Goal: Transaction & Acquisition: Book appointment/travel/reservation

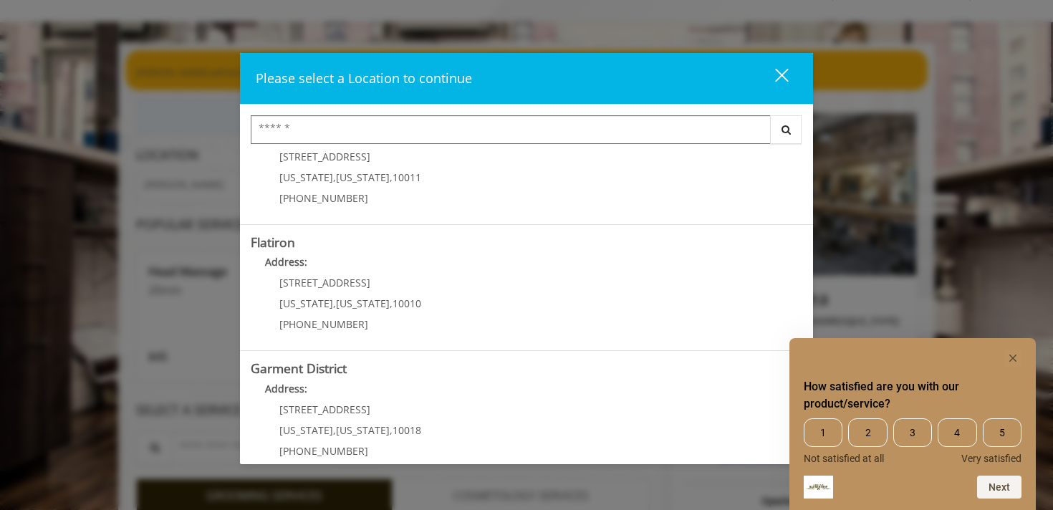
scroll to position [307, 0]
click at [780, 70] on div "close" at bounding box center [773, 77] width 29 height 21
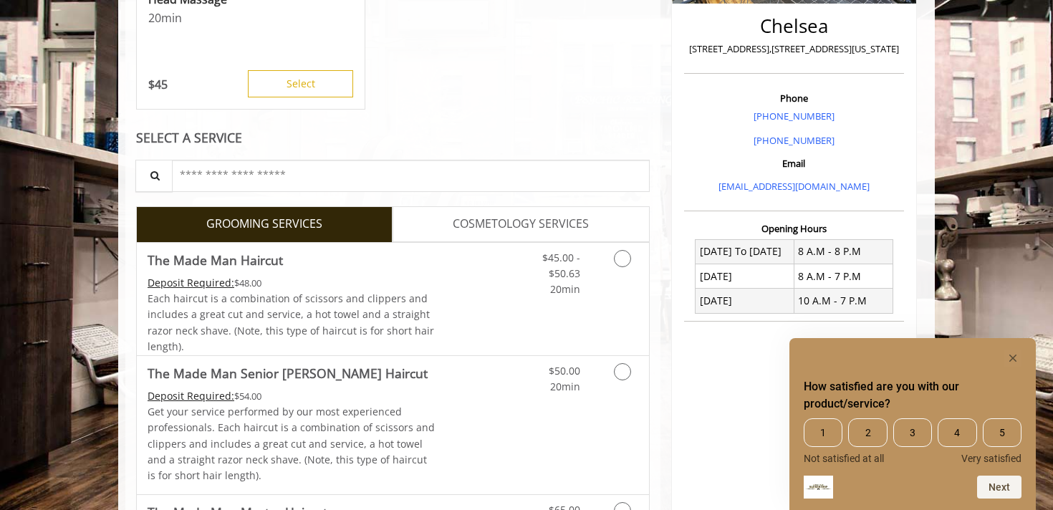
scroll to position [354, 0]
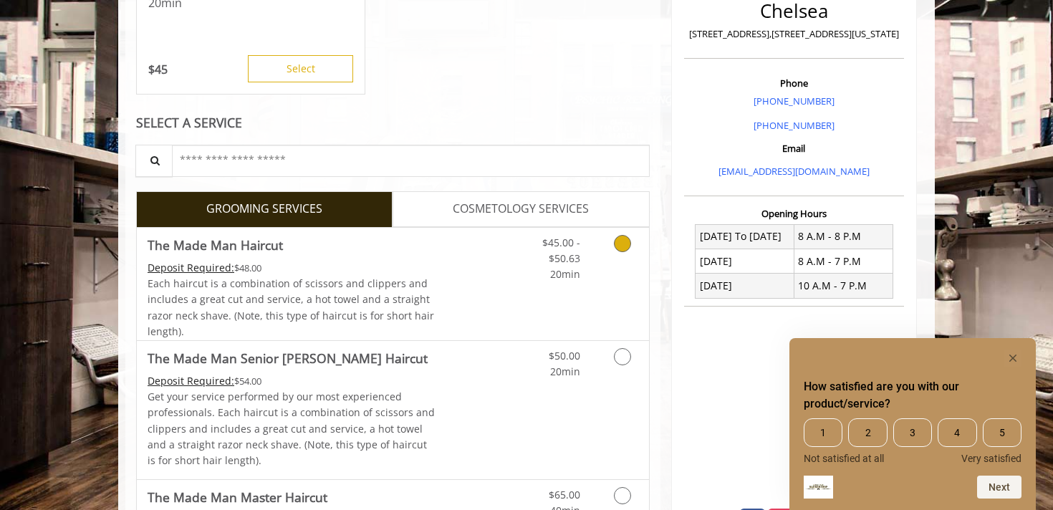
click at [492, 301] on link "Discounted Price" at bounding box center [478, 284] width 85 height 112
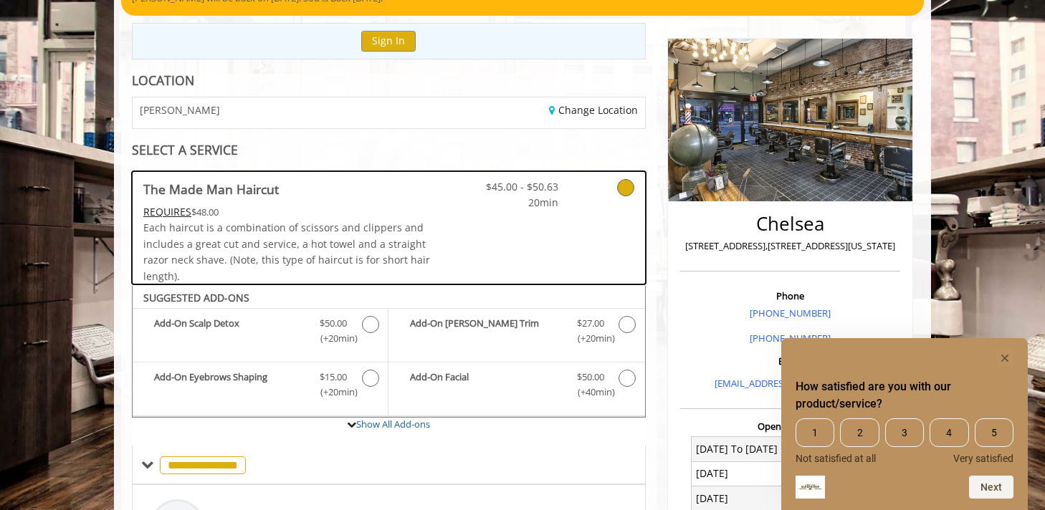
scroll to position [0, 0]
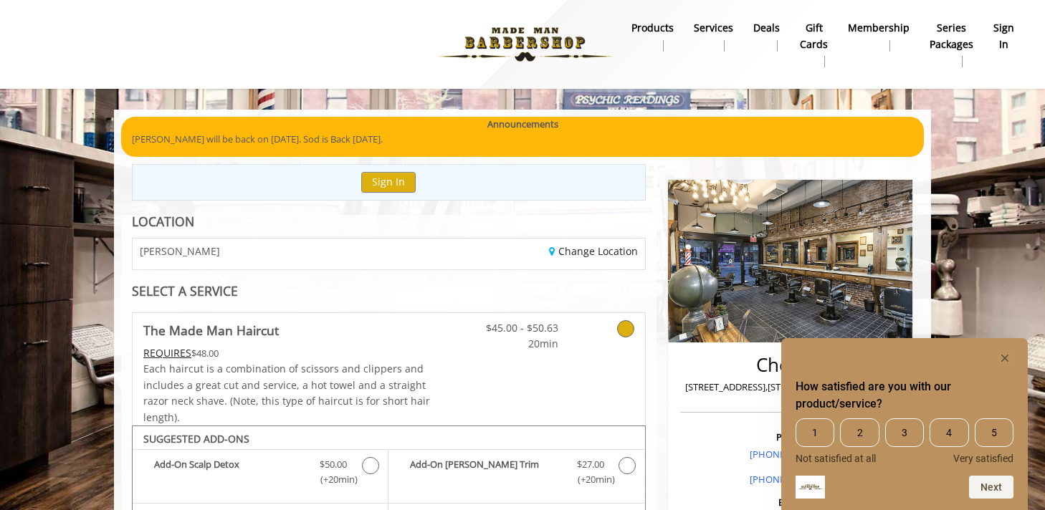
click at [388, 266] on div "Change Location" at bounding box center [521, 254] width 267 height 31
click at [415, 254] on div "Change Location" at bounding box center [521, 254] width 267 height 31
click at [592, 259] on div "Change Location" at bounding box center [521, 254] width 267 height 31
click at [592, 255] on link "Change Location" at bounding box center [593, 251] width 89 height 14
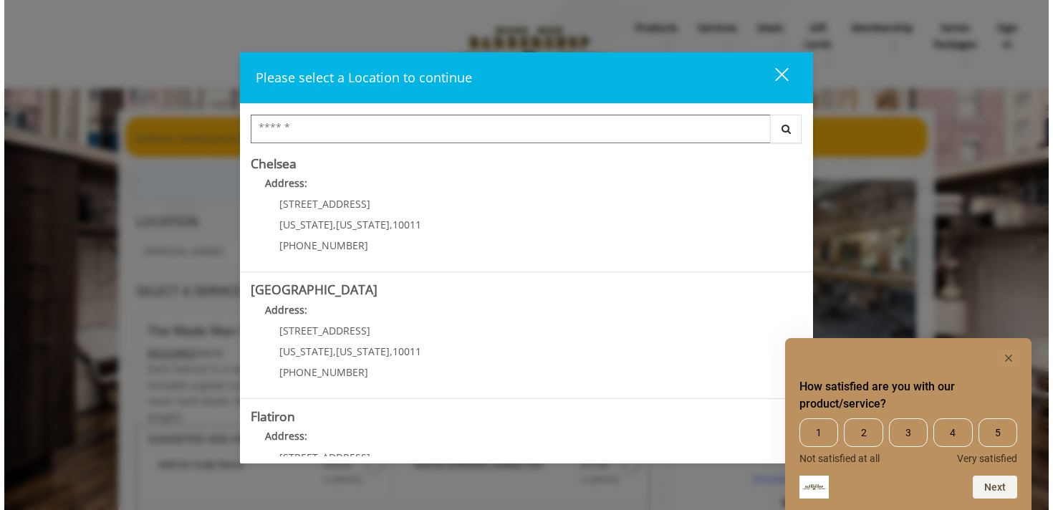
scroll to position [213, 0]
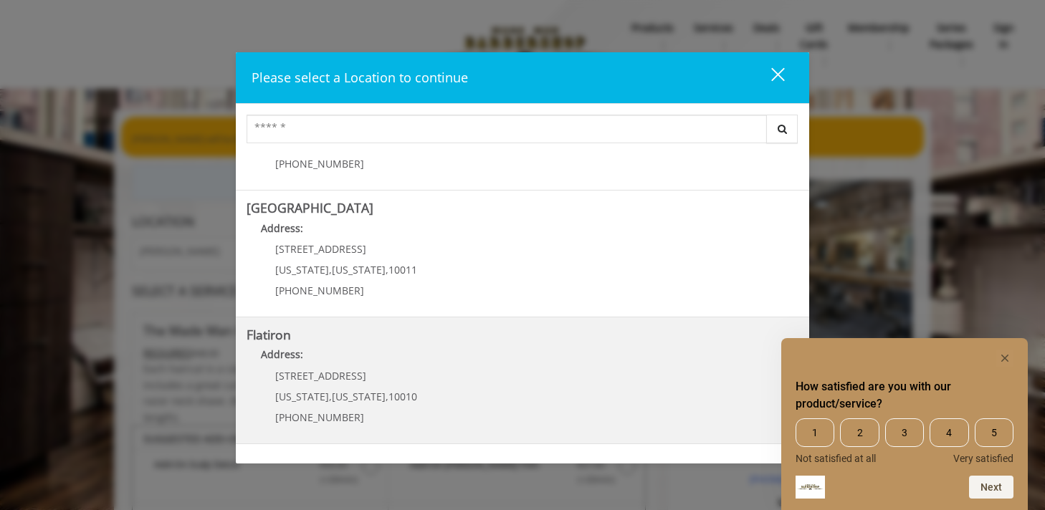
click at [413, 383] on "Flatiron Address: 10 E 23rd St New York , New York , 10010 (917) 475-1765" at bounding box center [522, 380] width 552 height 105
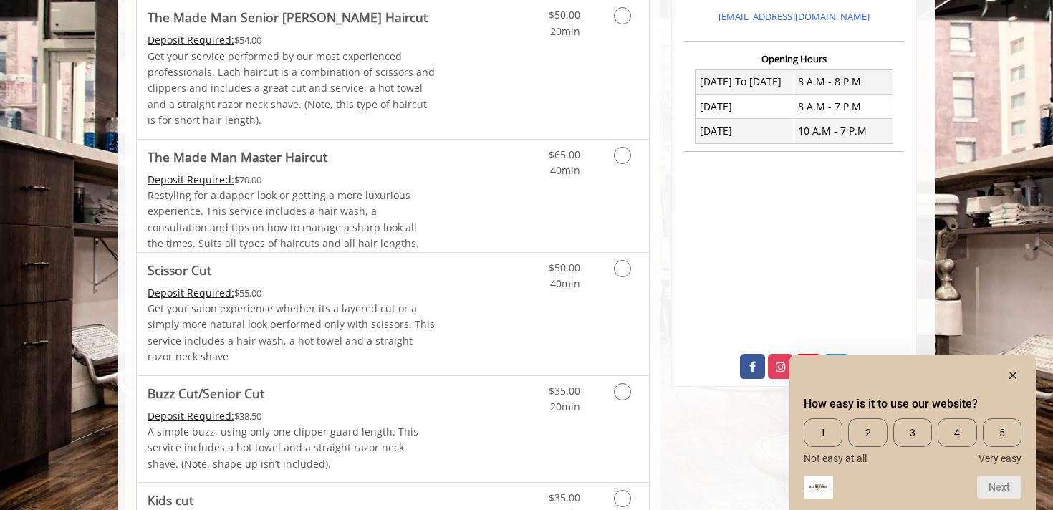
scroll to position [545, 0]
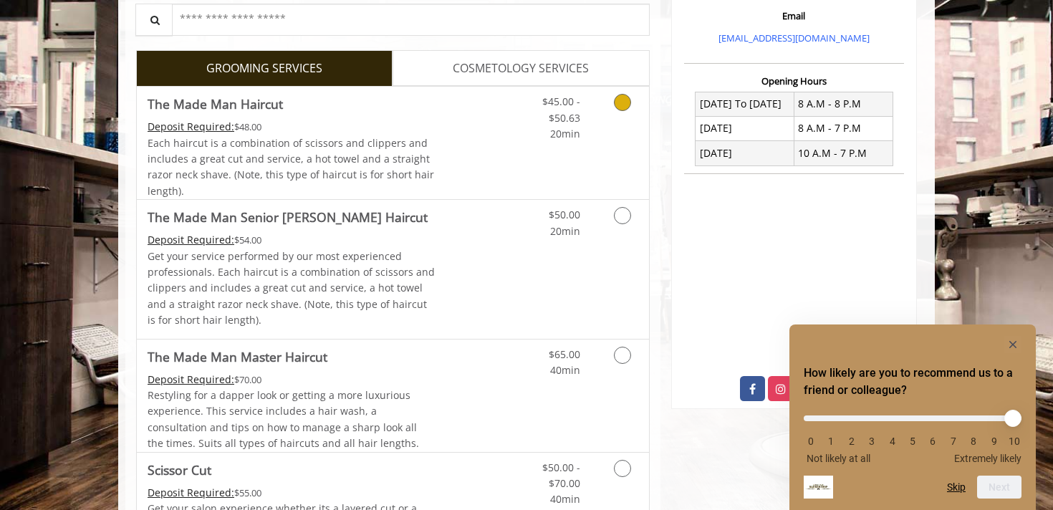
click at [424, 143] on div "Each haircut is a combination of scissors and clippers and includes a great cut…" at bounding box center [292, 167] width 288 height 64
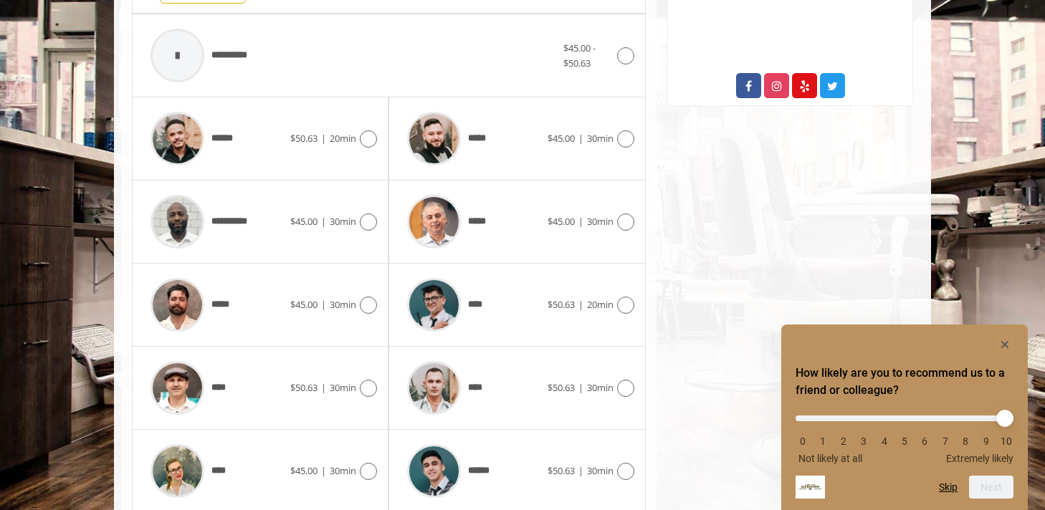
scroll to position [647, 0]
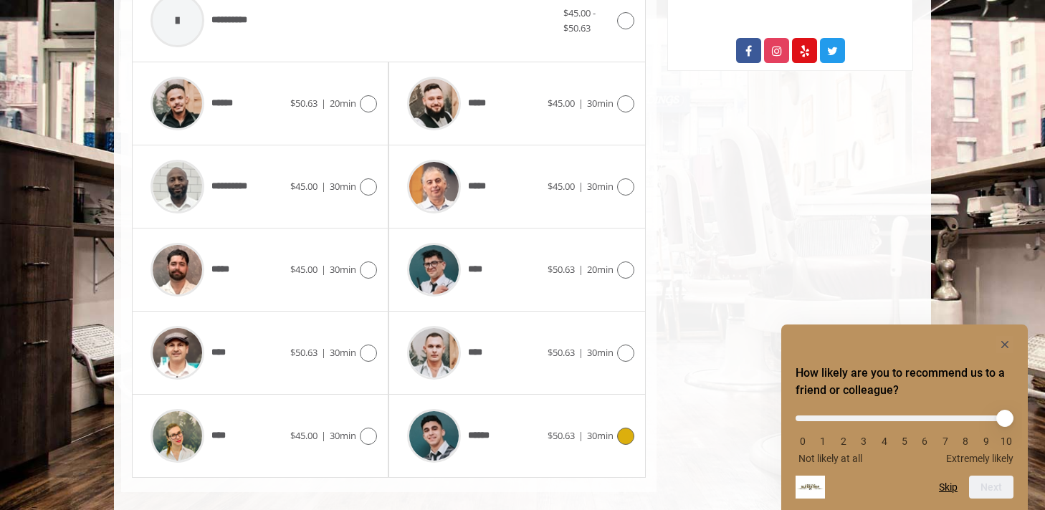
click at [496, 429] on span "******" at bounding box center [484, 435] width 32 height 15
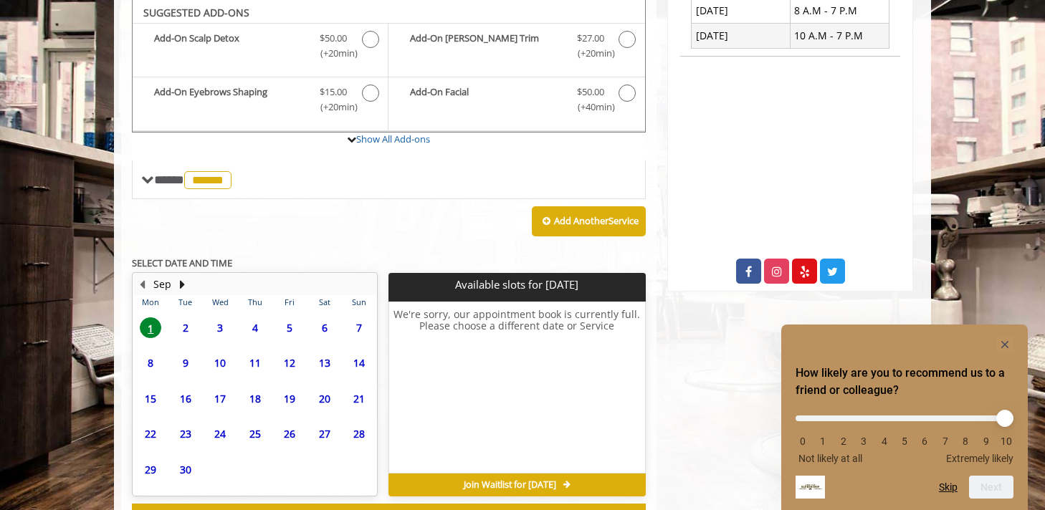
scroll to position [483, 0]
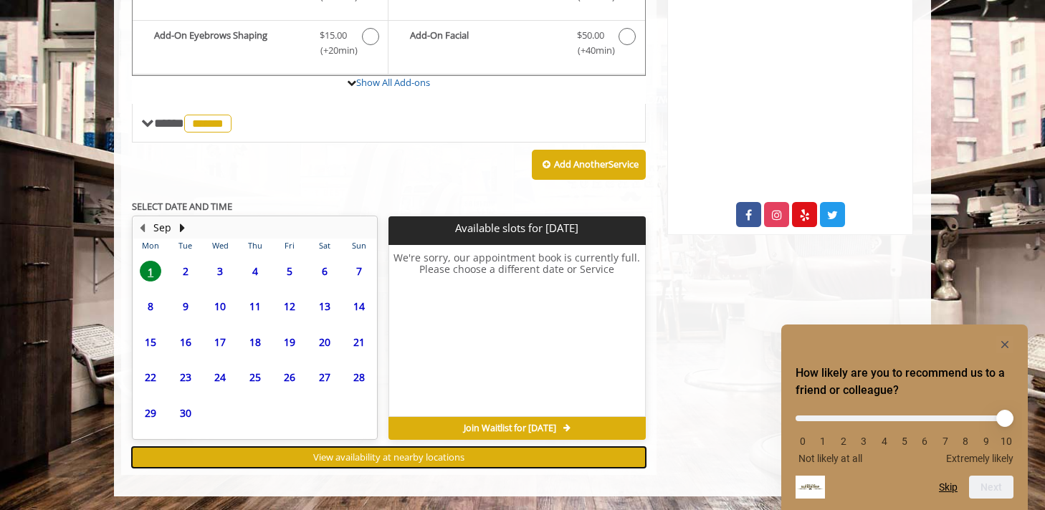
click at [305, 463] on button "View availability at nearby locations" at bounding box center [389, 457] width 514 height 21
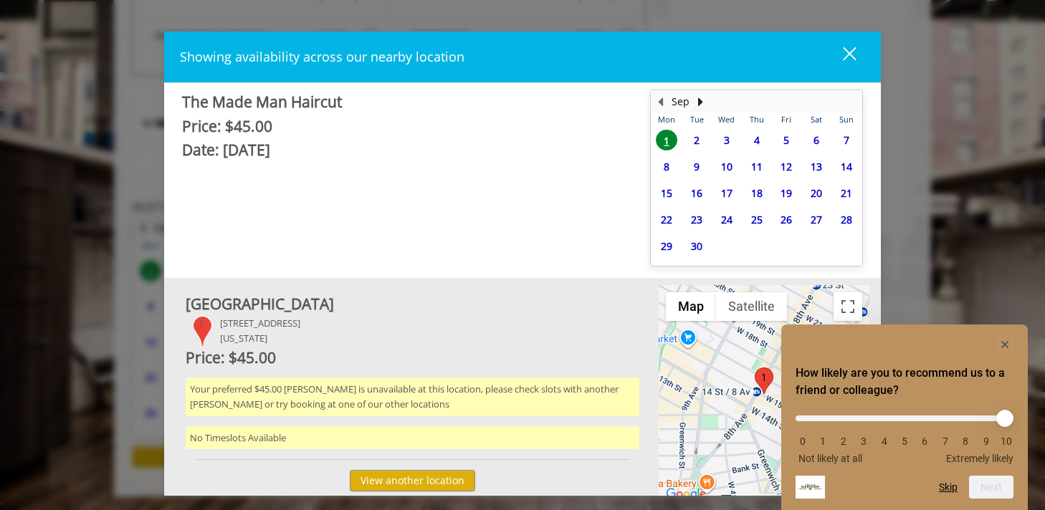
click at [148, 375] on div "Showing availability across our nearby location close The Made Man Haircut Pric…" at bounding box center [522, 255] width 1045 height 510
click at [860, 48] on button "close" at bounding box center [840, 56] width 49 height 29
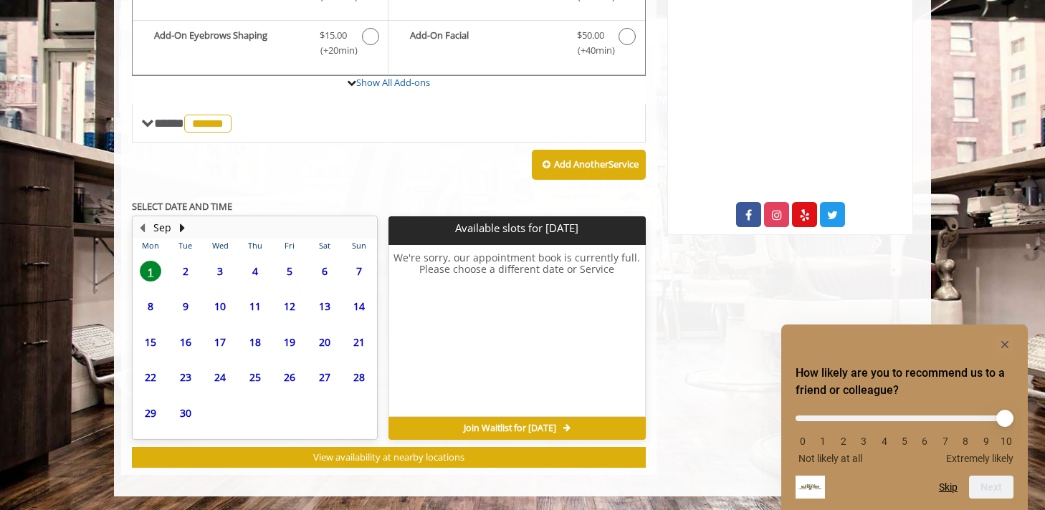
click at [219, 298] on span "10" at bounding box center [219, 306] width 21 height 21
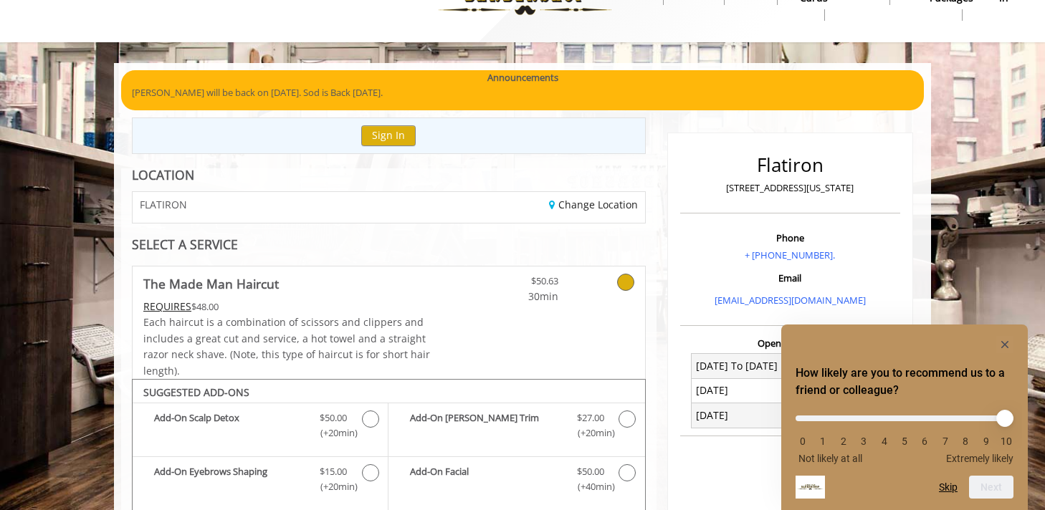
scroll to position [21, 0]
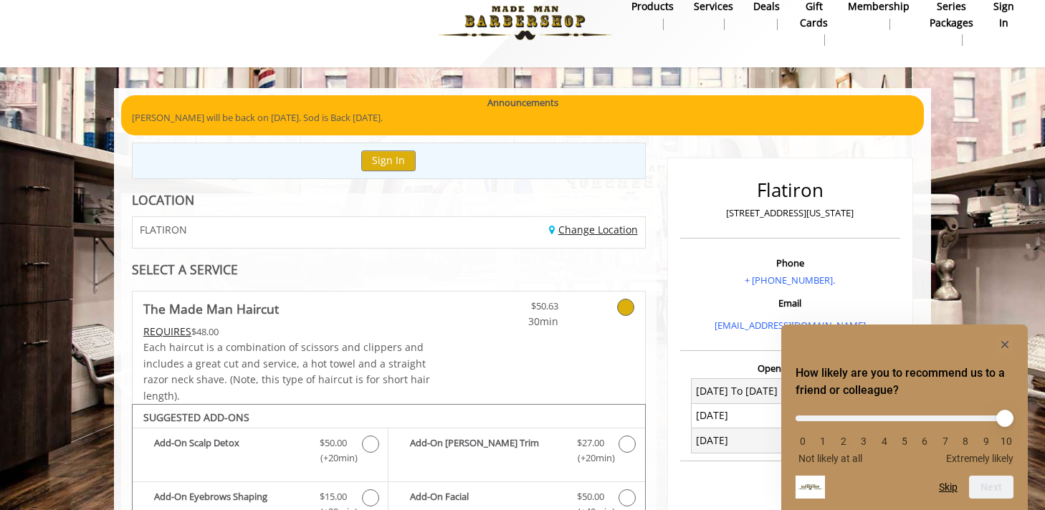
click at [575, 234] on link "Change Location" at bounding box center [593, 230] width 89 height 14
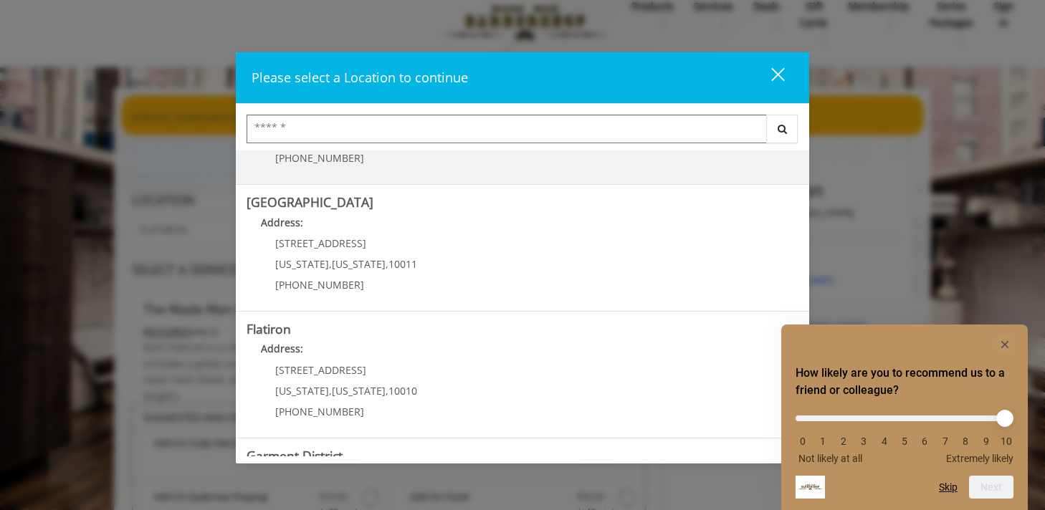
scroll to position [327, 0]
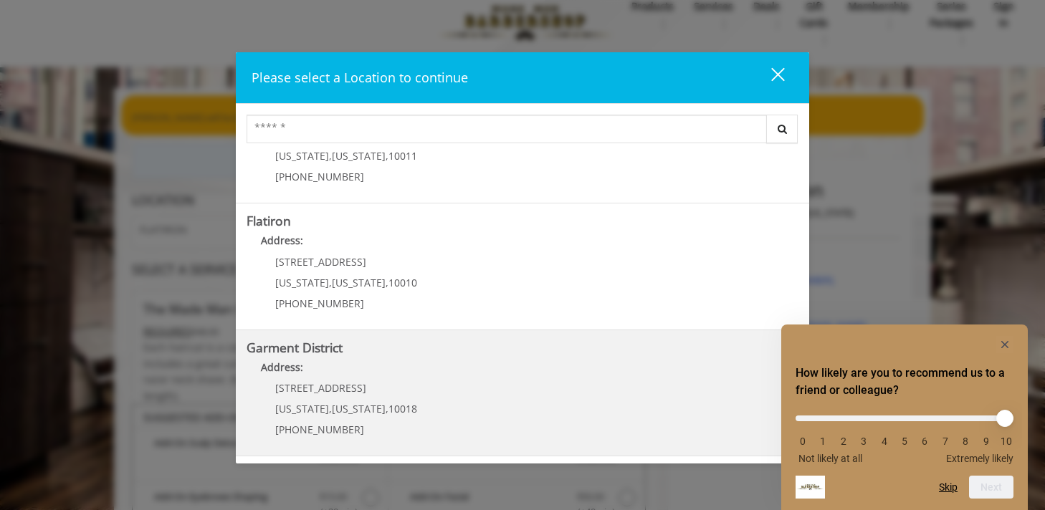
click at [451, 358] on District "Garment District Address: 1400 Broadway New York , New York , 10018 (212) 997-4…" at bounding box center [522, 393] width 552 height 105
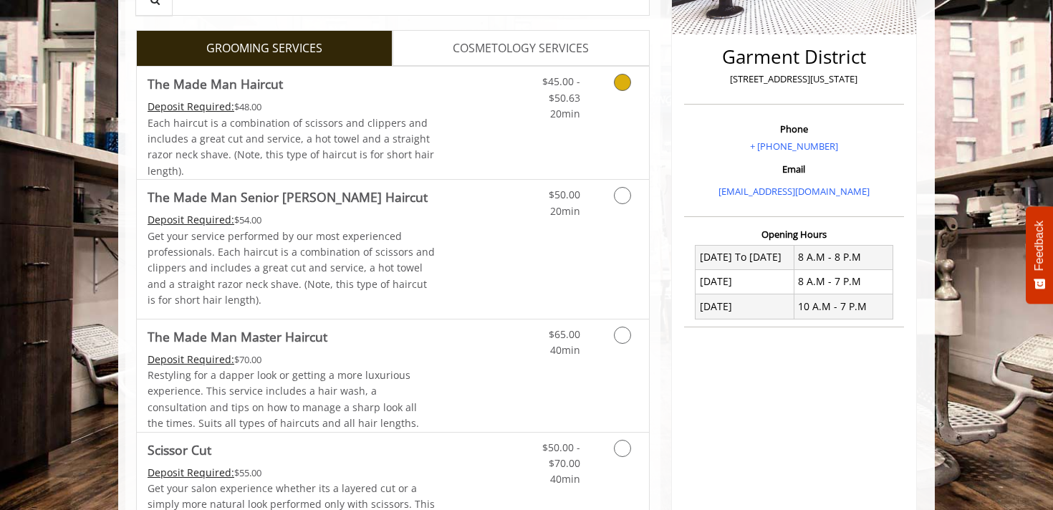
click at [498, 136] on link "Discounted Price" at bounding box center [478, 123] width 85 height 112
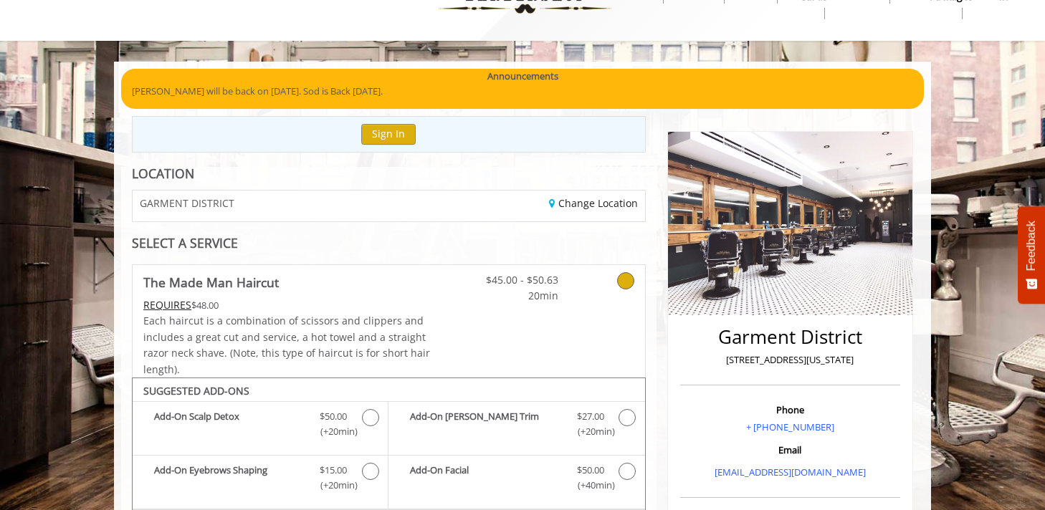
scroll to position [33, 0]
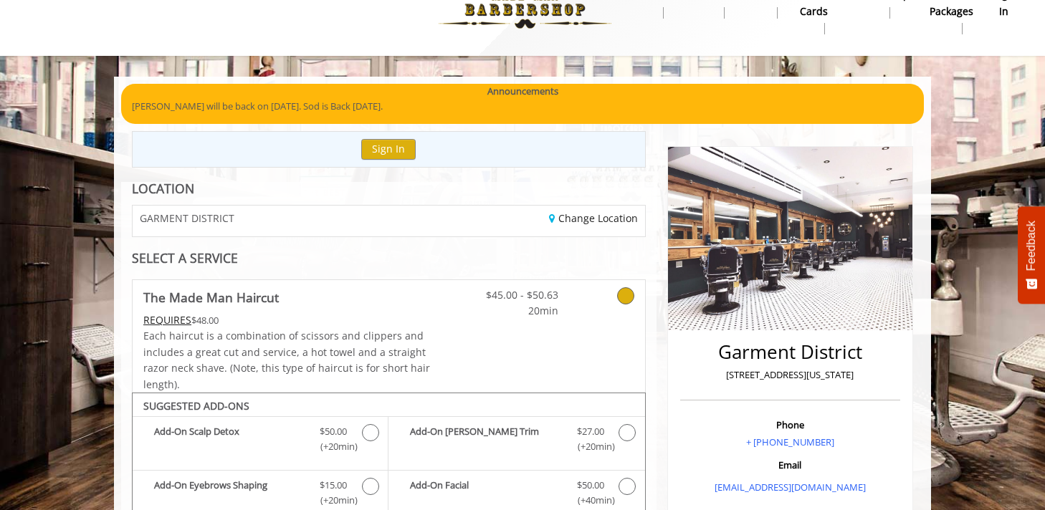
click at [337, 212] on div "GARMENT DISTRICT" at bounding box center [255, 221] width 267 height 31
click at [595, 216] on link "Change Location" at bounding box center [593, 218] width 89 height 14
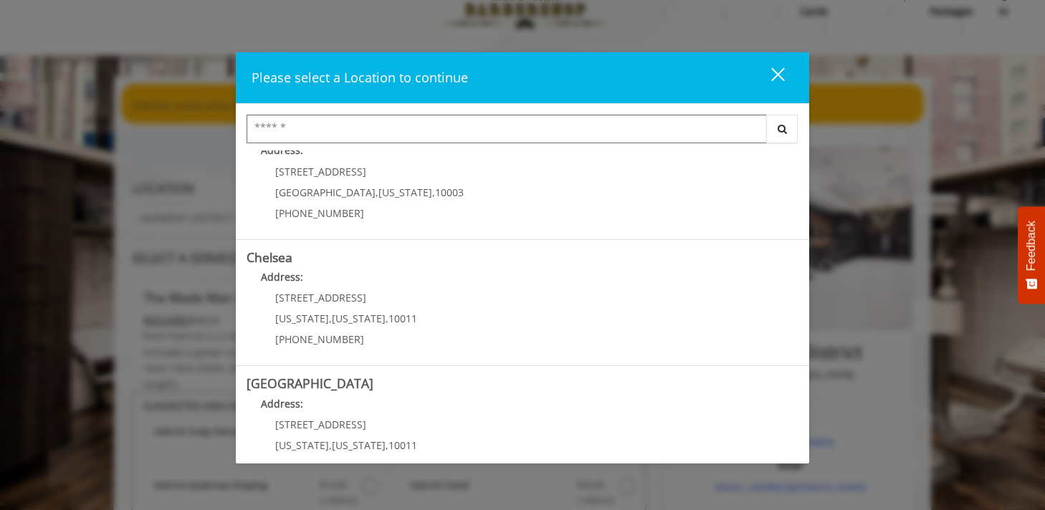
scroll to position [4, 0]
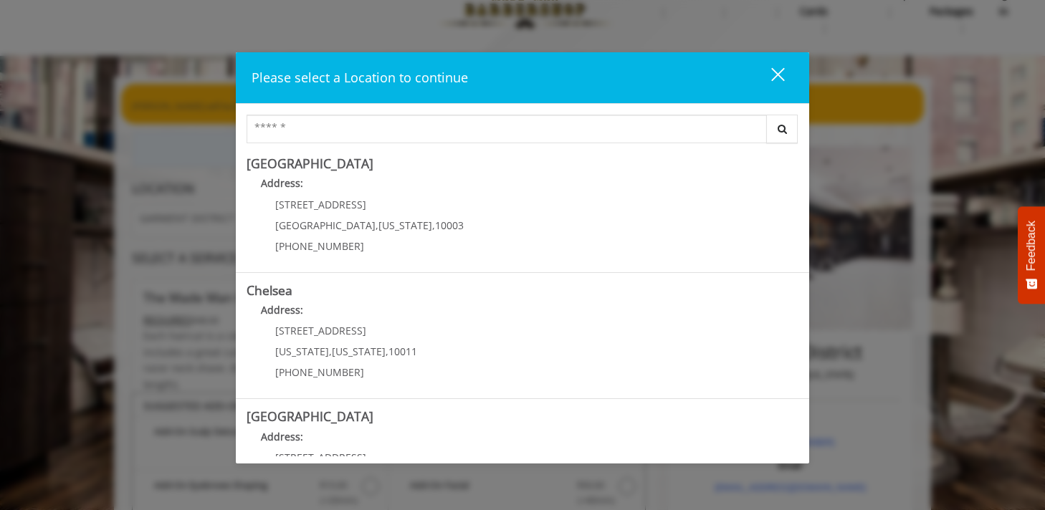
click at [183, 282] on div "Please select a Location to continue close Search Greenwich Village Address: 60…" at bounding box center [522, 255] width 1045 height 510
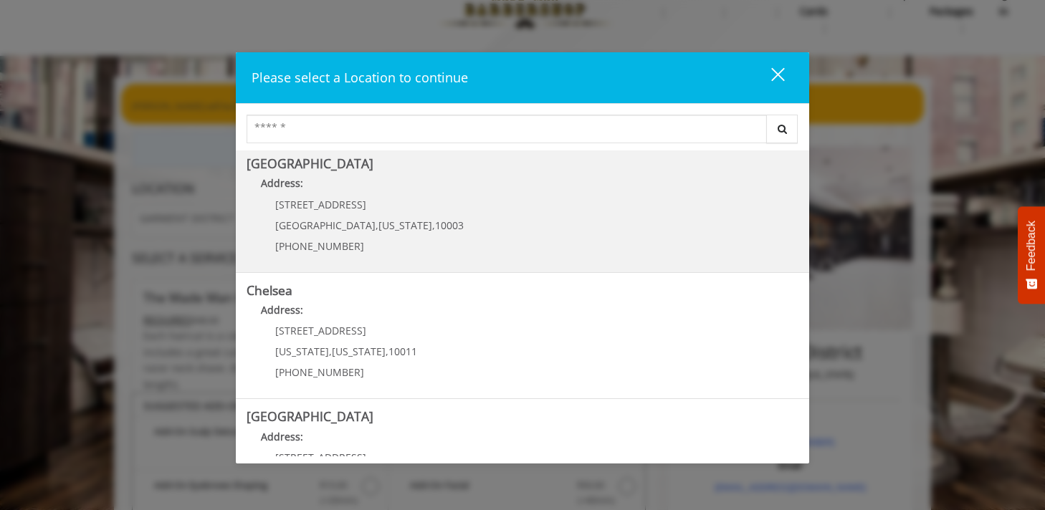
click at [243, 163] on div "Greenwich Village Address: 60 E 8th St Manhattan , New York , 10003 (212) 598-1…" at bounding box center [522, 209] width 573 height 127
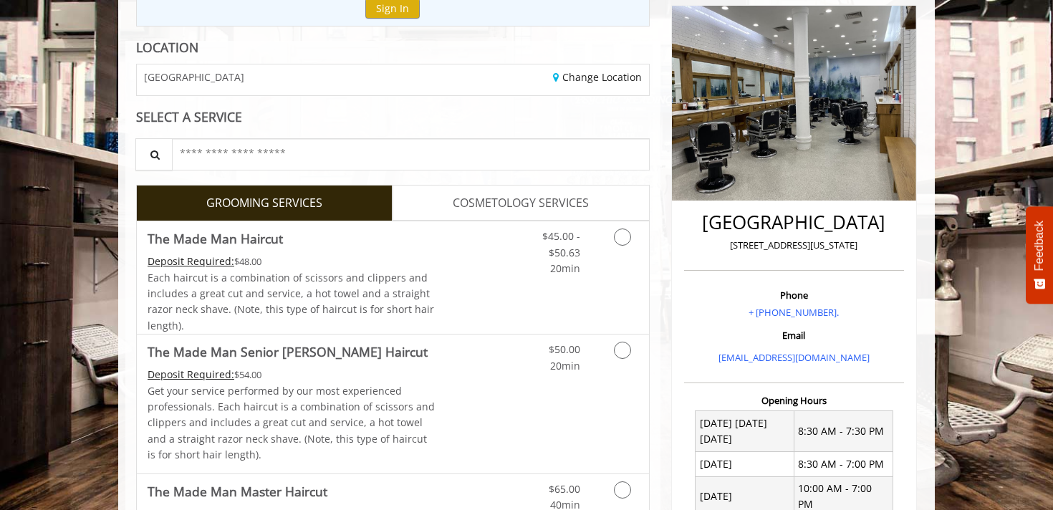
scroll to position [249, 0]
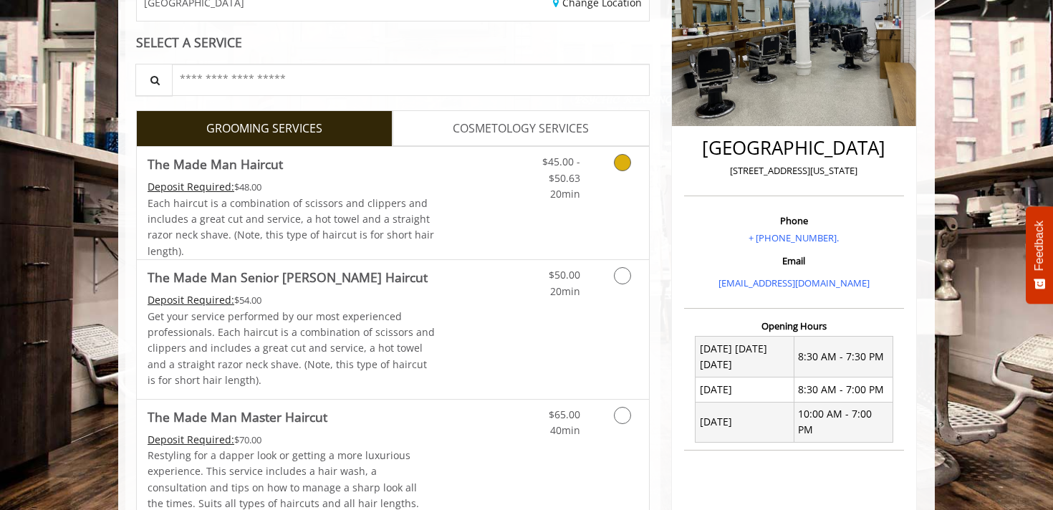
click at [622, 164] on icon "Grooming services" at bounding box center [622, 162] width 17 height 17
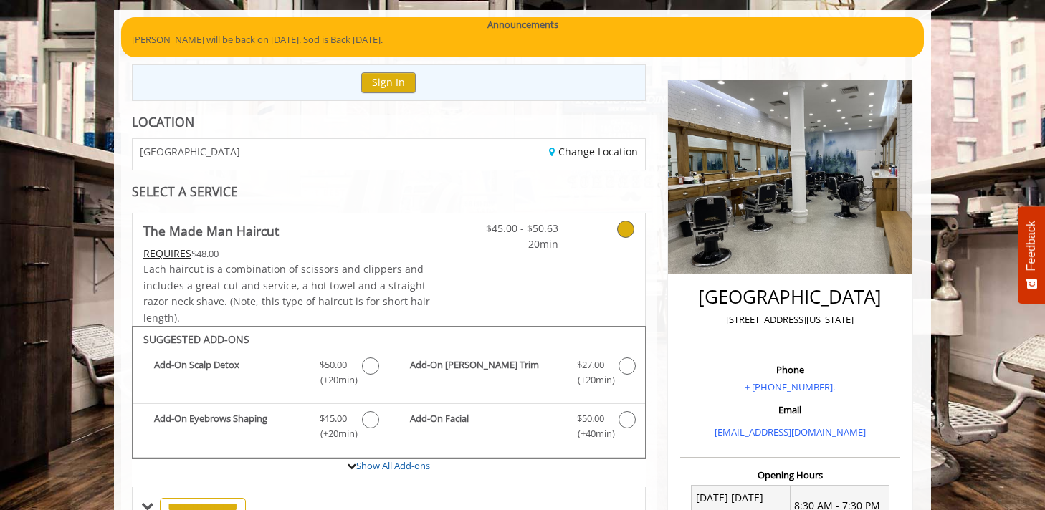
scroll to position [85, 0]
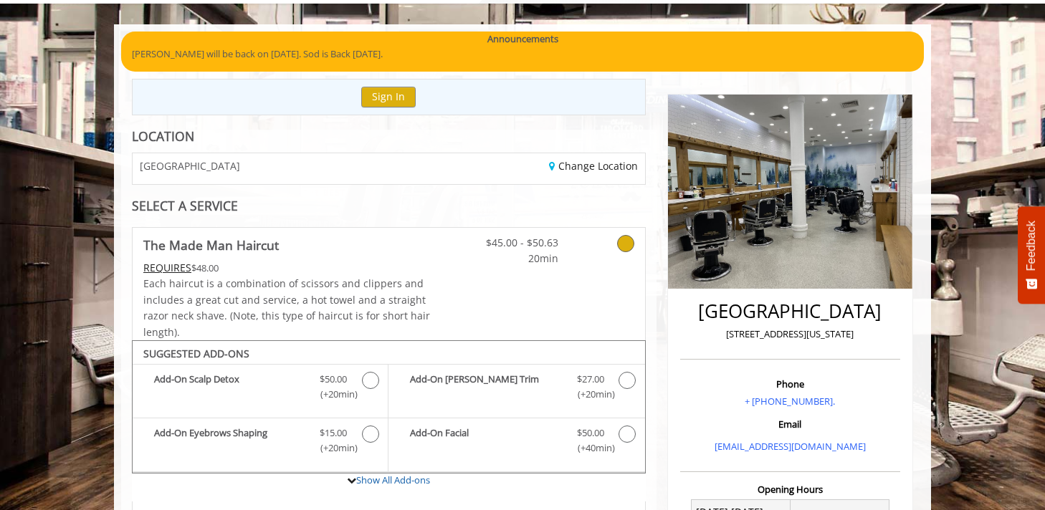
click at [586, 158] on div "Change Location" at bounding box center [521, 168] width 267 height 31
click at [586, 165] on link "Change Location" at bounding box center [593, 166] width 89 height 14
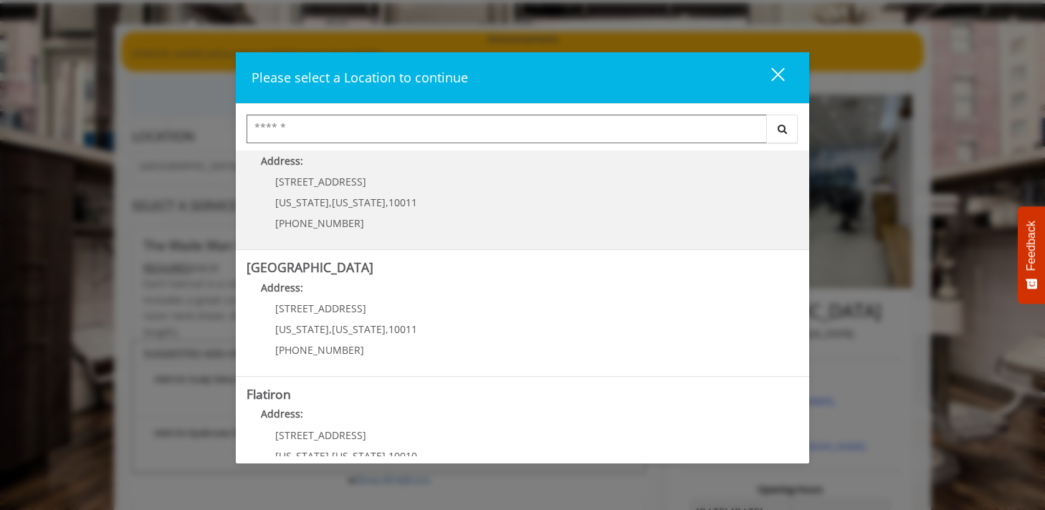
scroll to position [327, 0]
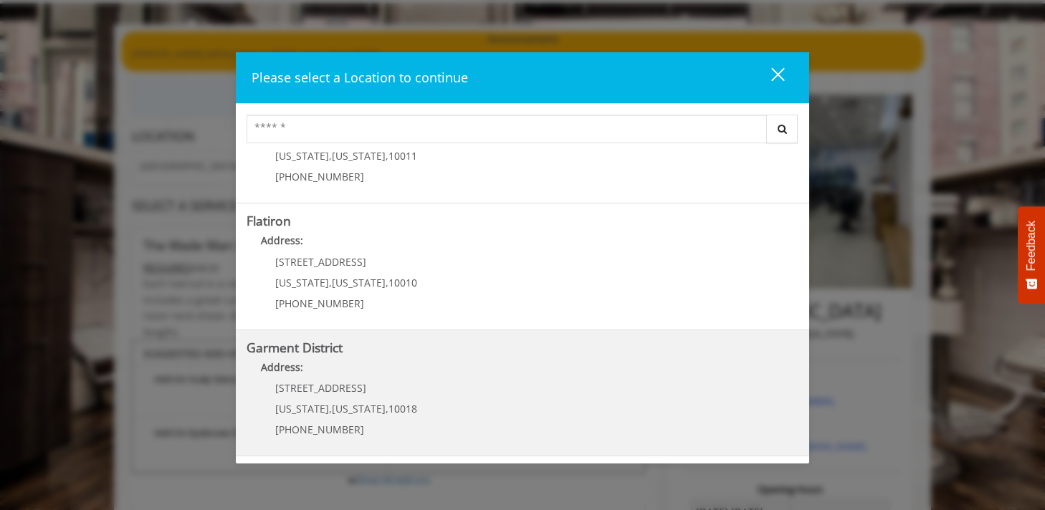
click at [387, 383] on p "[STREET_ADDRESS]" at bounding box center [346, 388] width 142 height 11
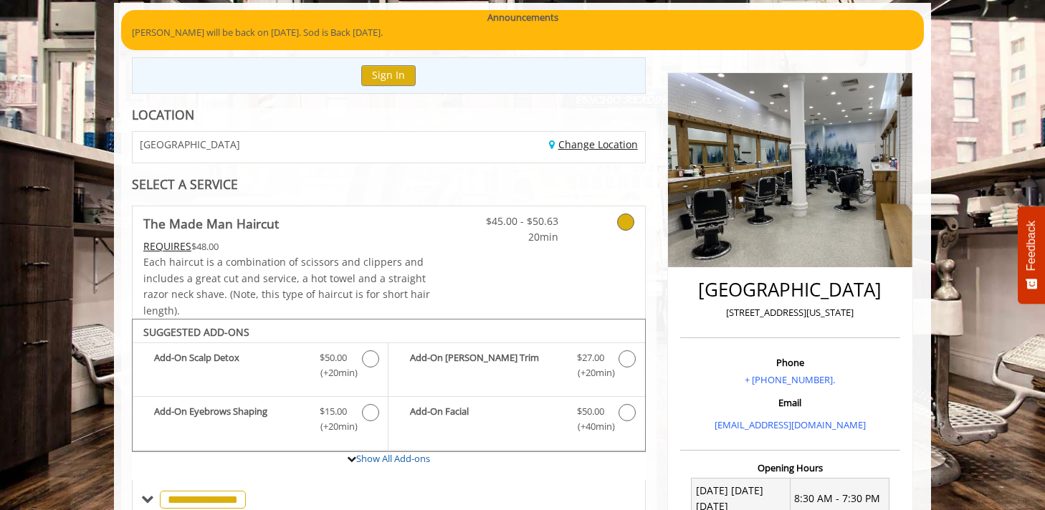
scroll to position [112, 0]
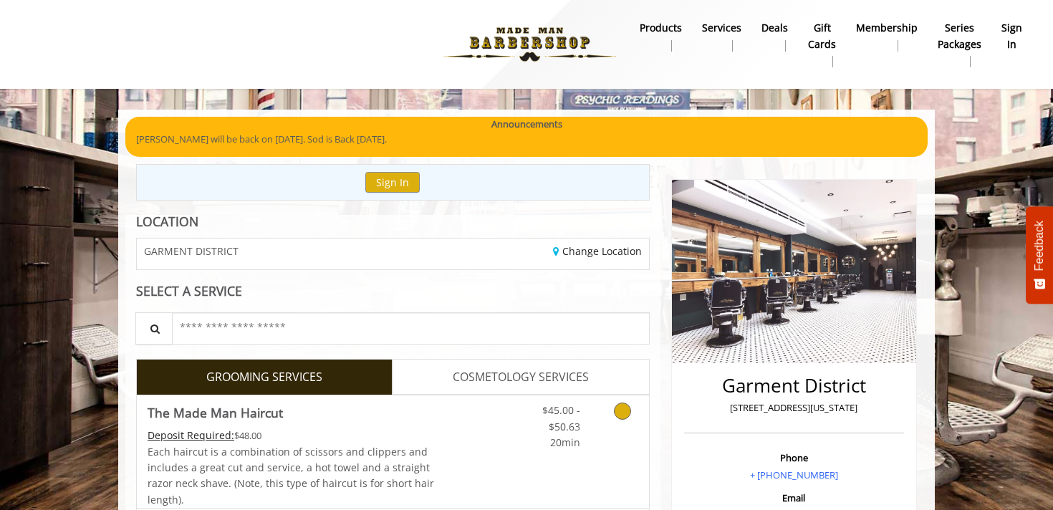
click at [391, 460] on div "Each haircut is a combination of scissors and clippers and includes a great cut…" at bounding box center [292, 476] width 288 height 64
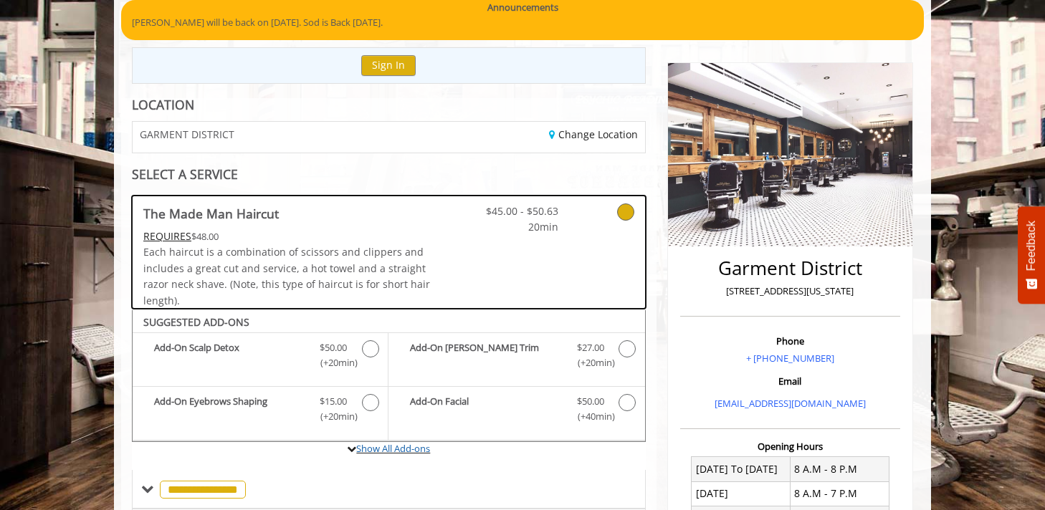
scroll to position [91, 0]
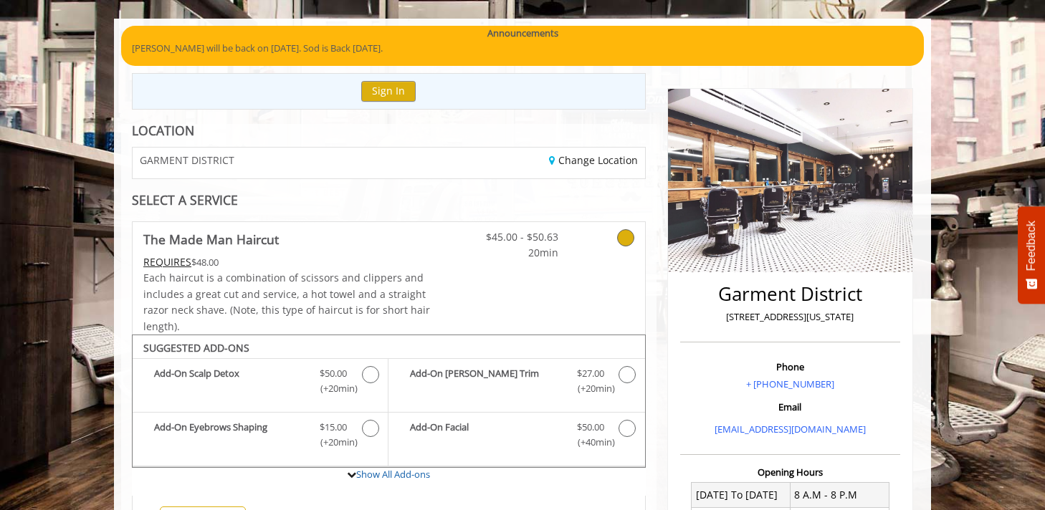
click at [423, 160] on div "Change Location" at bounding box center [521, 163] width 267 height 31
click at [594, 161] on link "Change Location" at bounding box center [593, 160] width 89 height 14
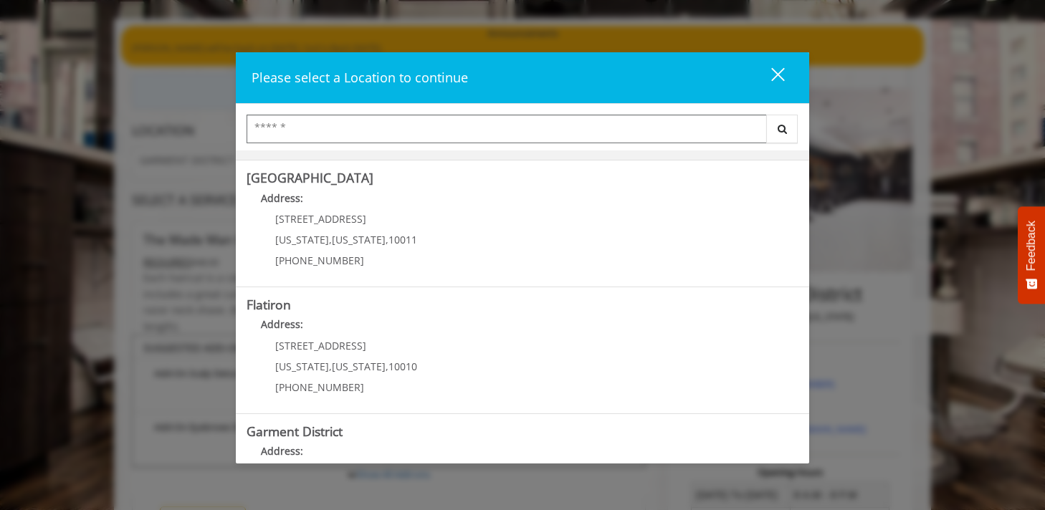
scroll to position [244, 0]
click at [423, 322] on "Address:" at bounding box center [522, 327] width 552 height 23
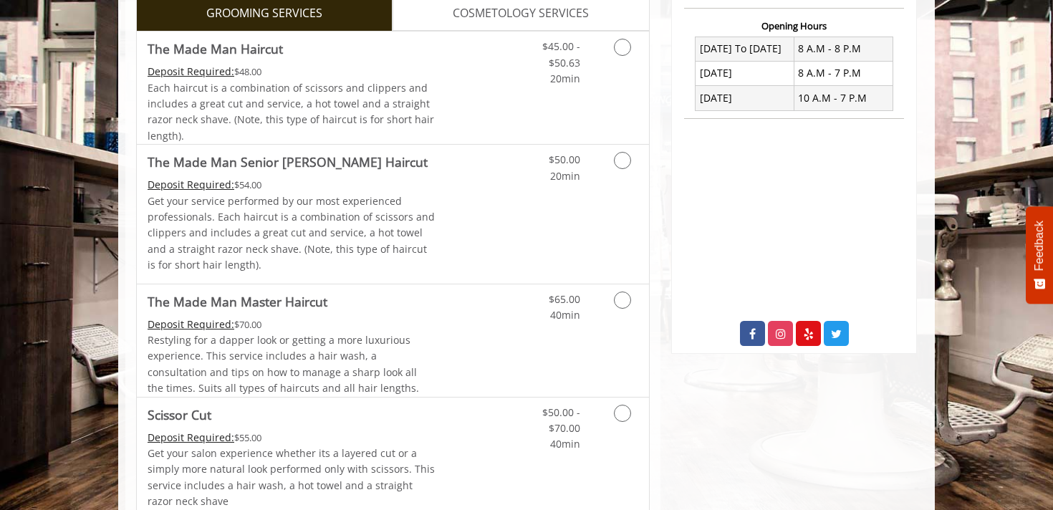
scroll to position [446, 0]
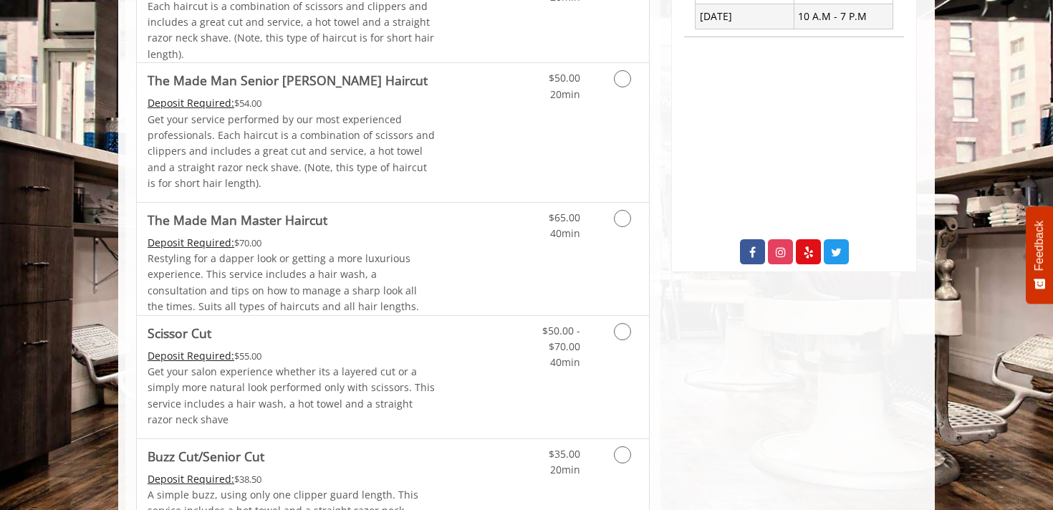
click at [431, 30] on div "Each haircut is a combination of scissors and clippers and includes a great cut…" at bounding box center [292, 31] width 288 height 64
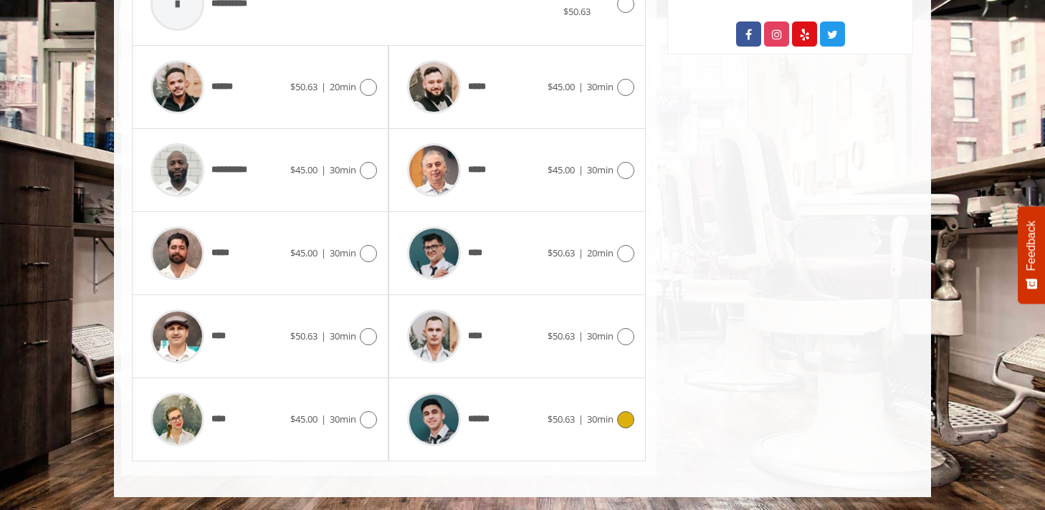
click at [513, 442] on div "******" at bounding box center [473, 419] width 147 height 68
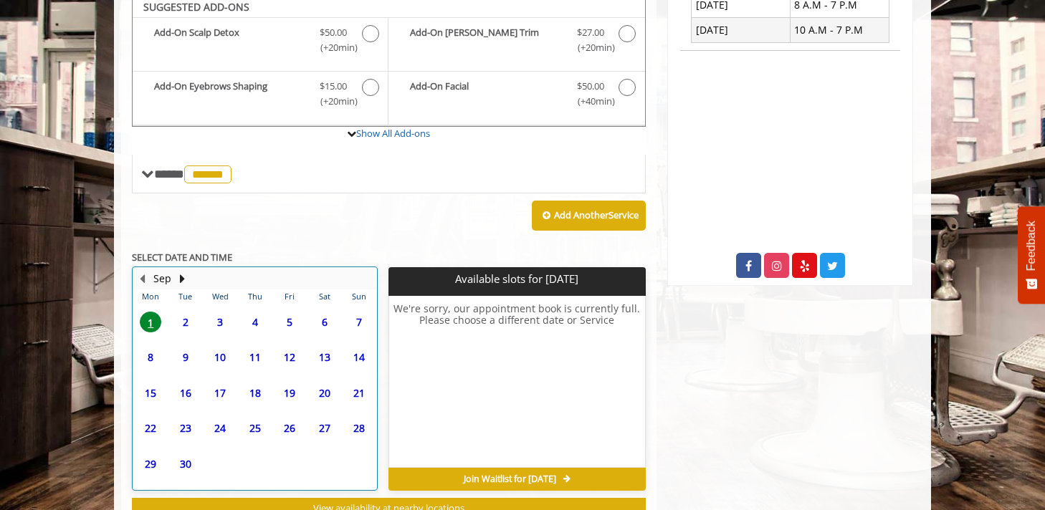
scroll to position [426, 0]
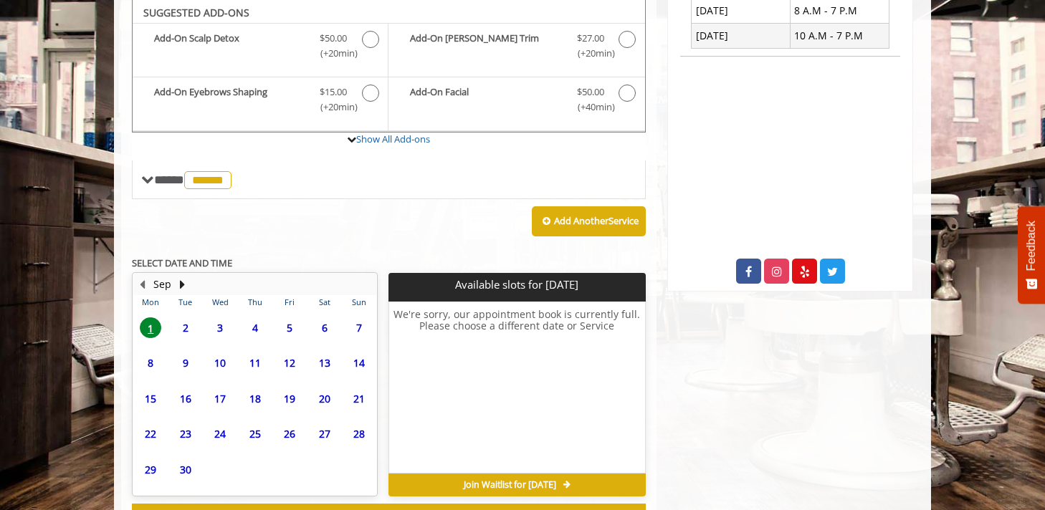
click at [183, 320] on span "2" at bounding box center [185, 327] width 21 height 21
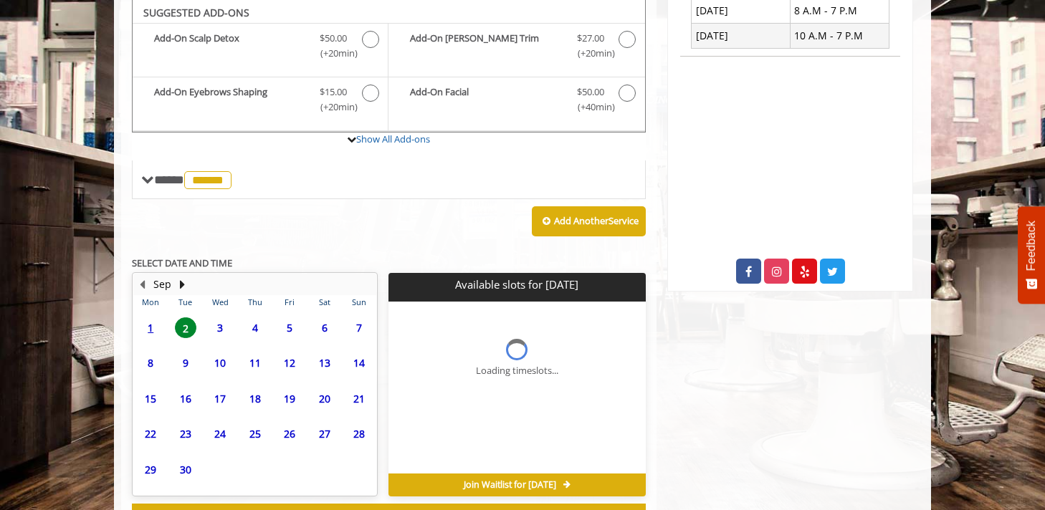
scroll to position [483, 0]
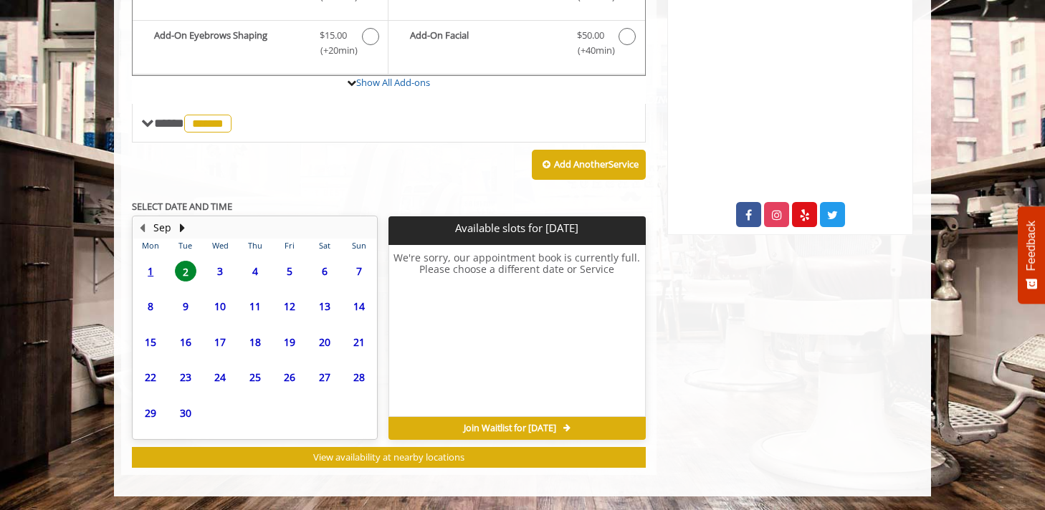
click at [225, 268] on span "3" at bounding box center [219, 271] width 21 height 21
click at [249, 274] on span "4" at bounding box center [254, 271] width 21 height 21
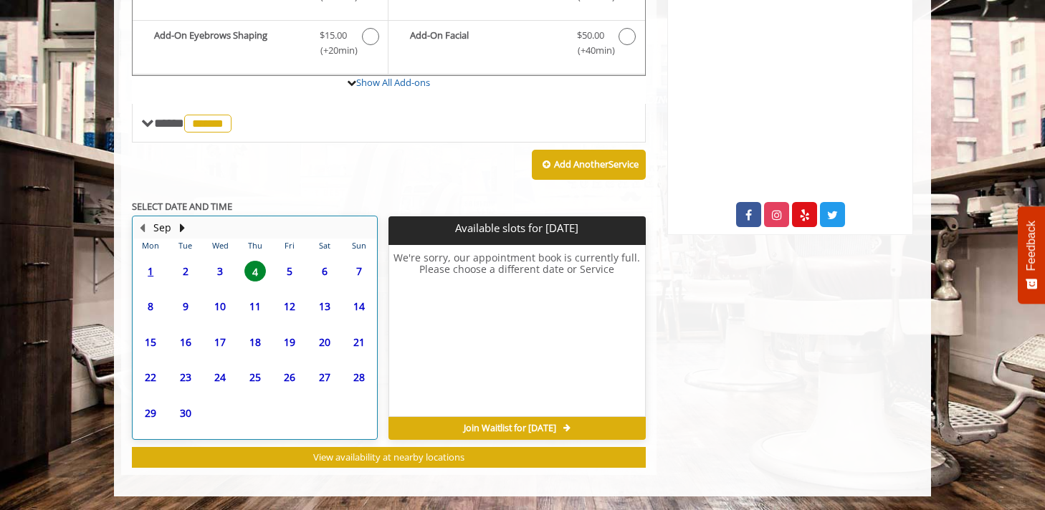
click at [277, 274] on div "5" at bounding box center [289, 271] width 29 height 21
click at [324, 274] on span "6" at bounding box center [324, 271] width 21 height 21
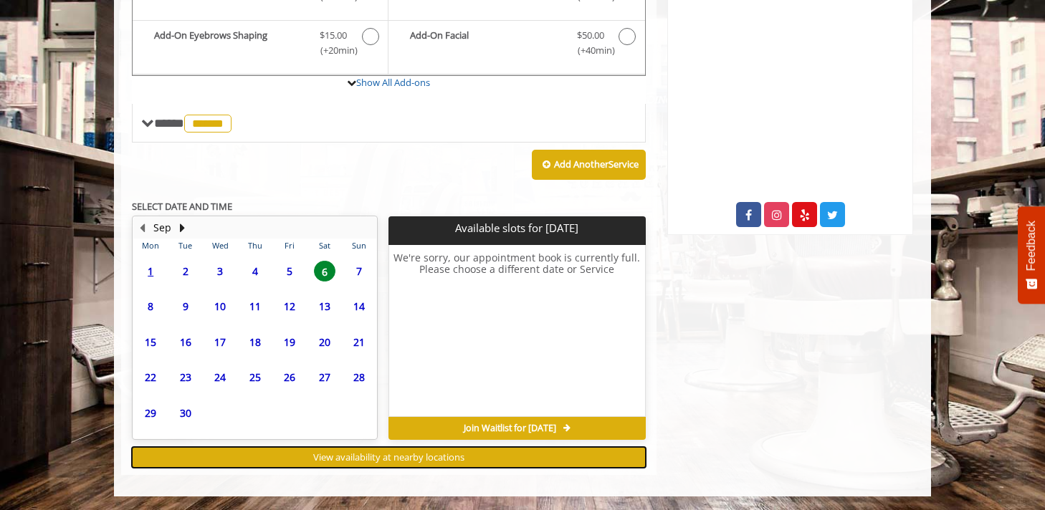
click at [365, 462] on span "View availability at nearby locations" at bounding box center [388, 457] width 151 height 13
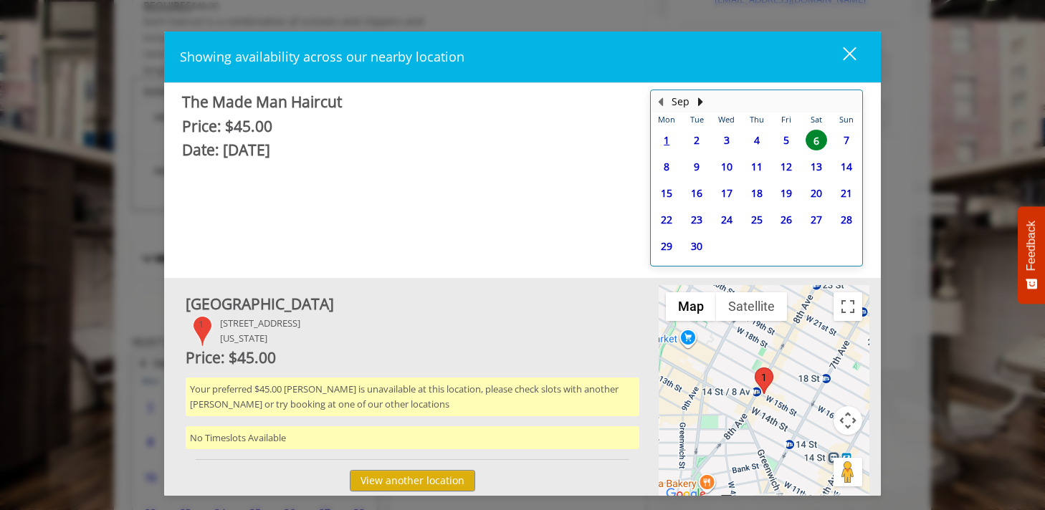
scroll to position [345, 0]
click at [694, 164] on span "9" at bounding box center [696, 166] width 21 height 21
click at [731, 167] on span "10" at bounding box center [726, 166] width 21 height 21
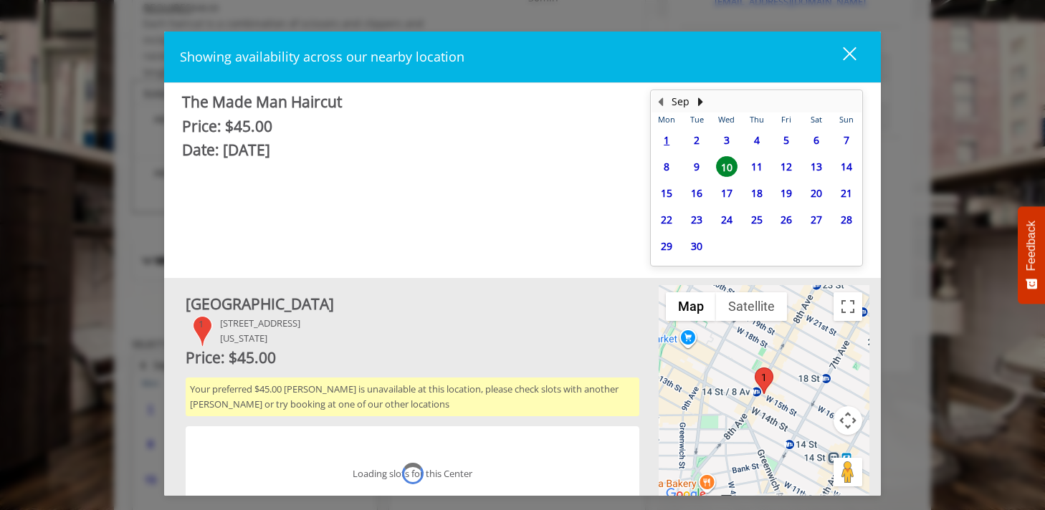
click at [754, 167] on span "11" at bounding box center [756, 166] width 21 height 21
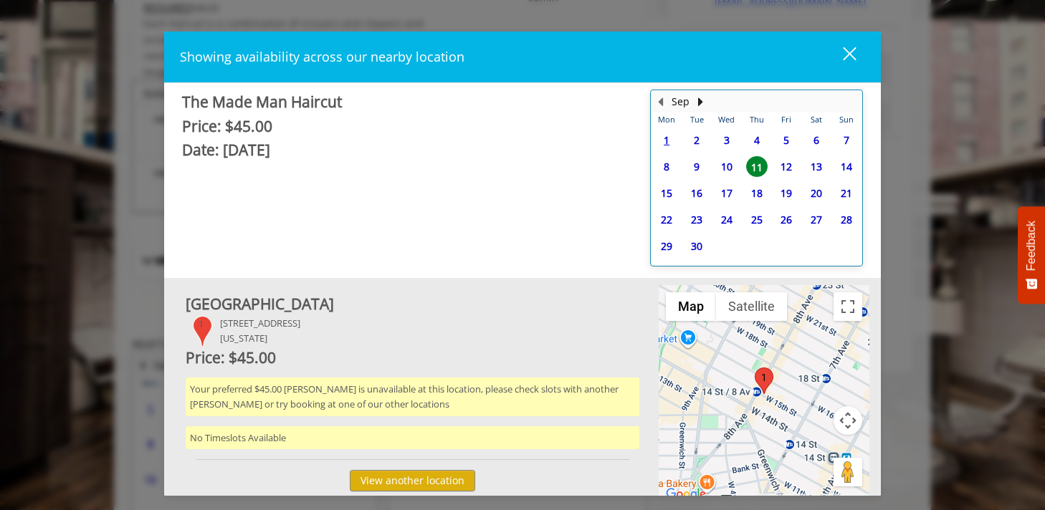
click at [772, 167] on td "12" at bounding box center [787, 166] width 30 height 27
click at [849, 64] on div "close" at bounding box center [840, 56] width 29 height 21
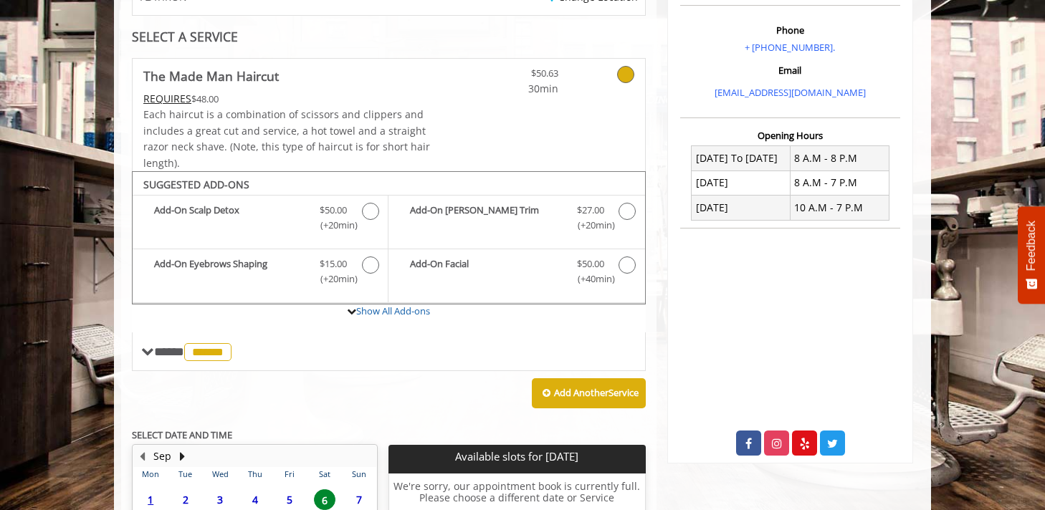
scroll to position [0, 0]
